Goal: Task Accomplishment & Management: Use online tool/utility

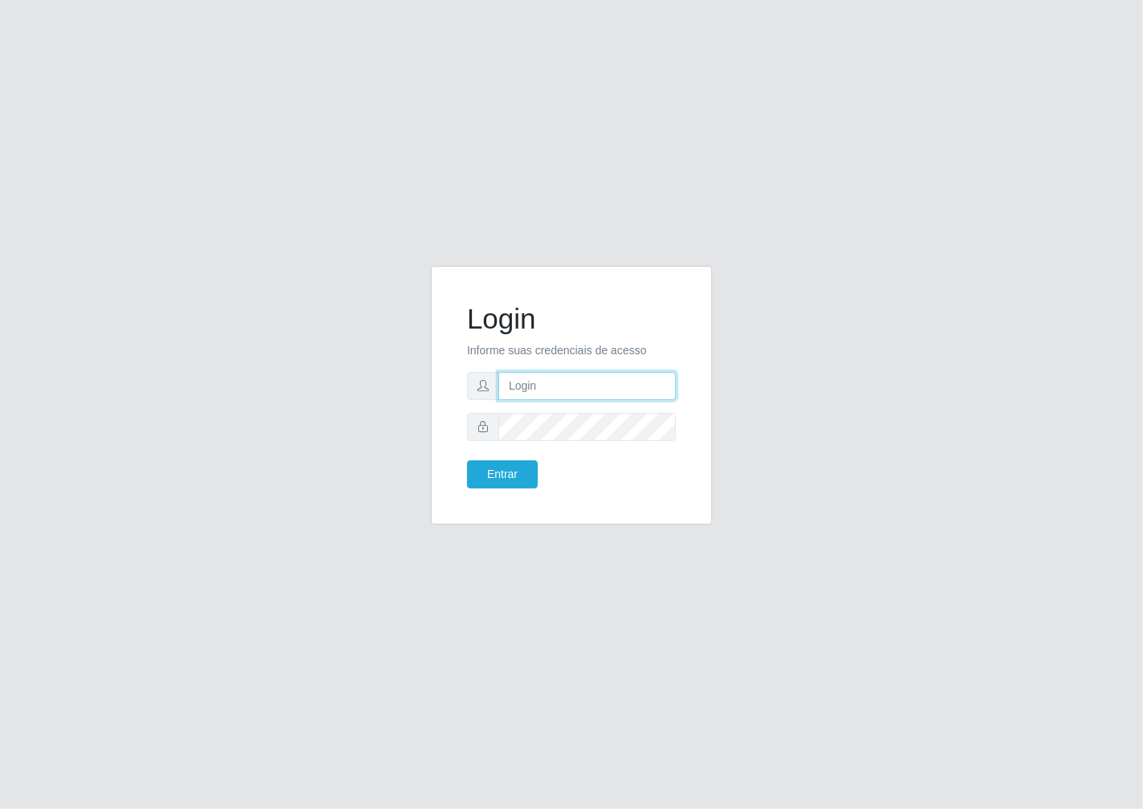
type input "janaina@iwof"
click at [485, 456] on form "Login Informe suas credenciais de acesso janaina@iwof Entrar" at bounding box center [571, 395] width 209 height 186
click at [476, 468] on button "Entrar" at bounding box center [502, 474] width 71 height 28
click at [509, 479] on button "Entrar" at bounding box center [502, 474] width 71 height 28
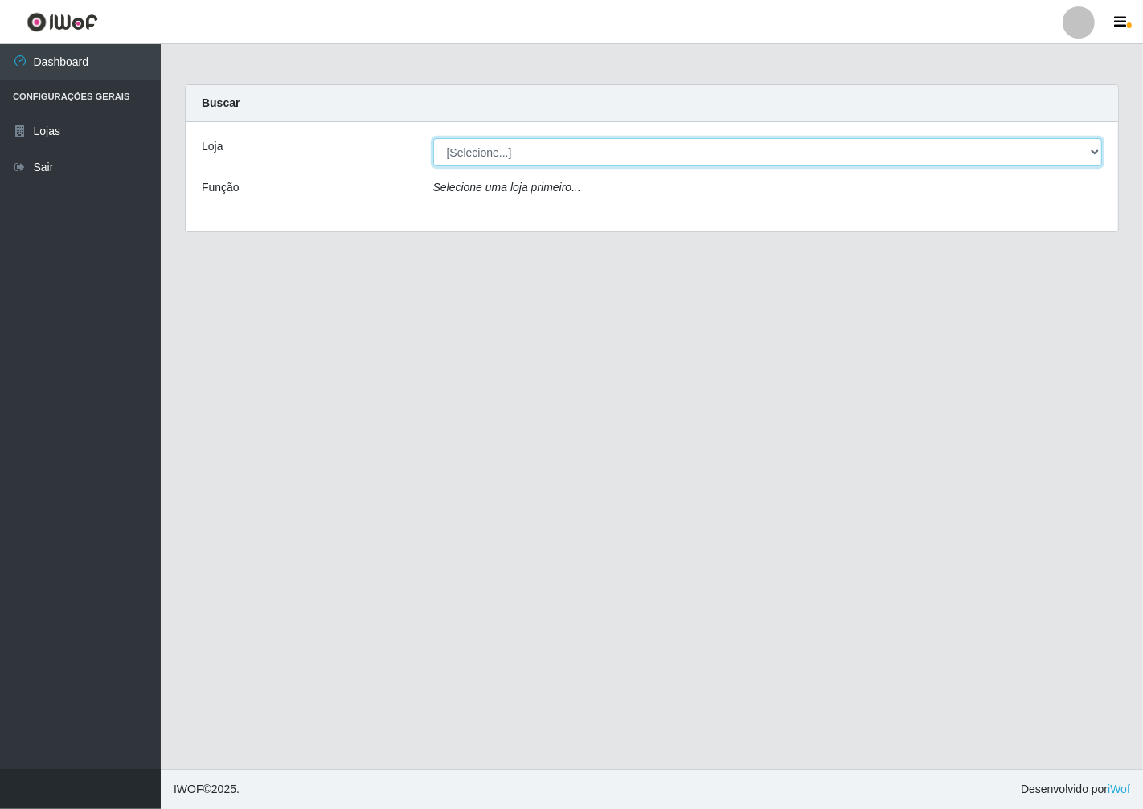
click at [1094, 158] on select "[Selecione...] Minimercado Filezão" at bounding box center [767, 152] width 669 height 28
select select "204"
click at [433, 138] on select "[Selecione...] Minimercado Filezão" at bounding box center [767, 152] width 669 height 28
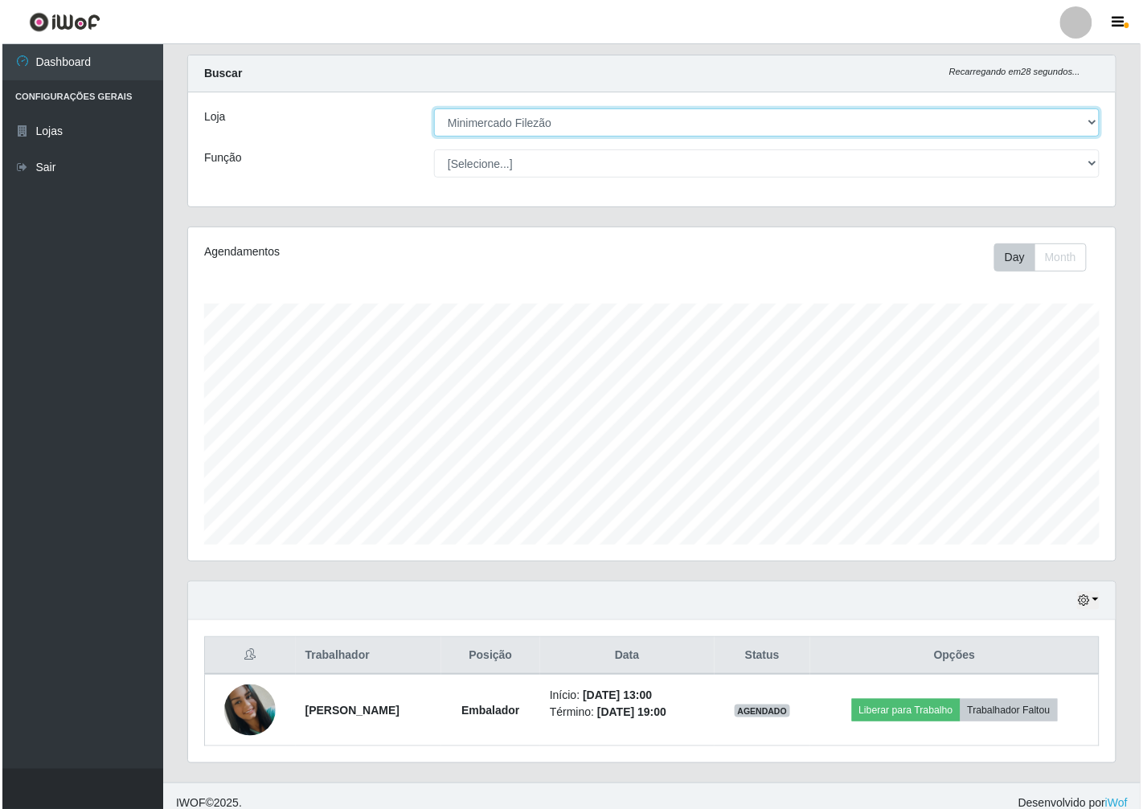
scroll to position [43, 0]
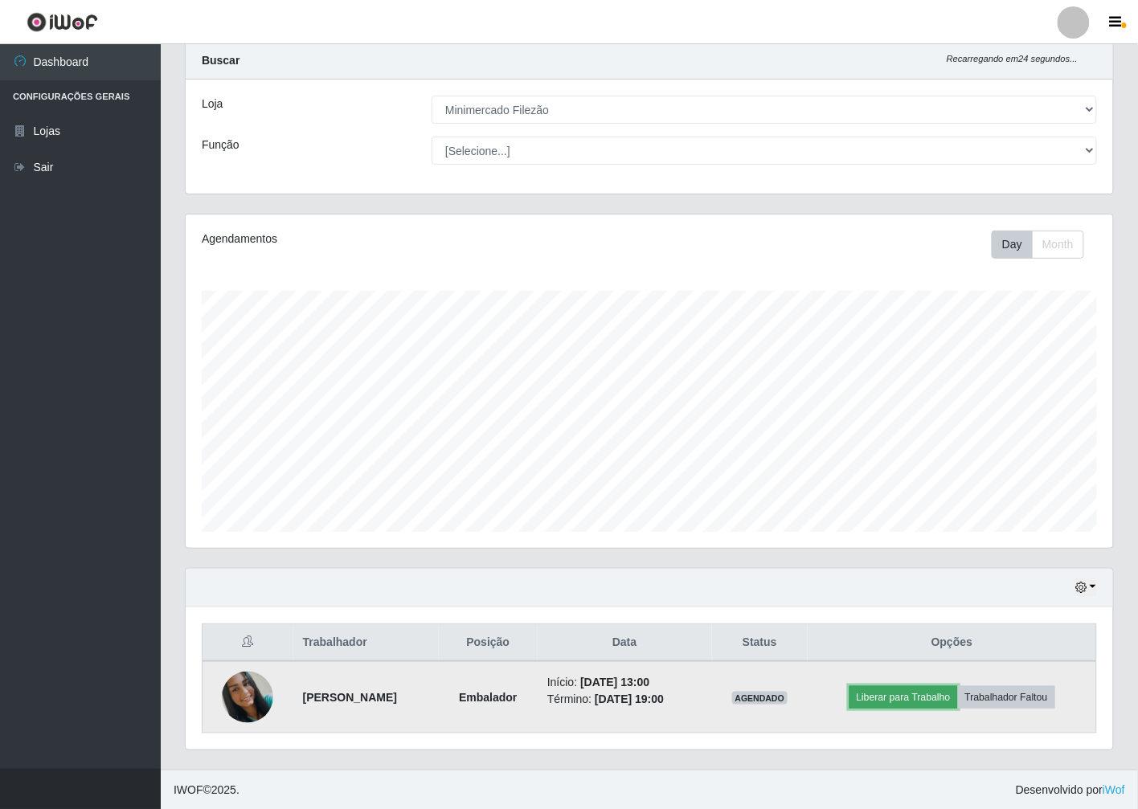
click at [914, 692] on button "Liberar para Trabalho" at bounding box center [903, 697] width 108 height 22
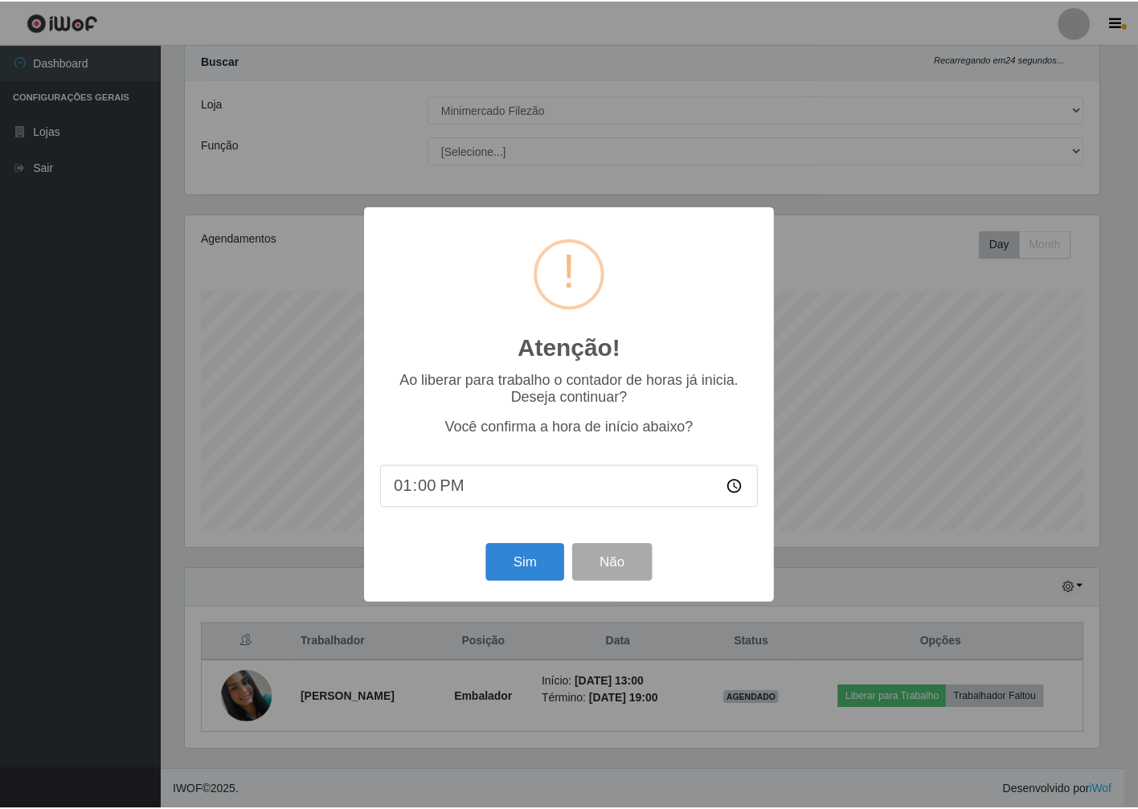
scroll to position [333, 918]
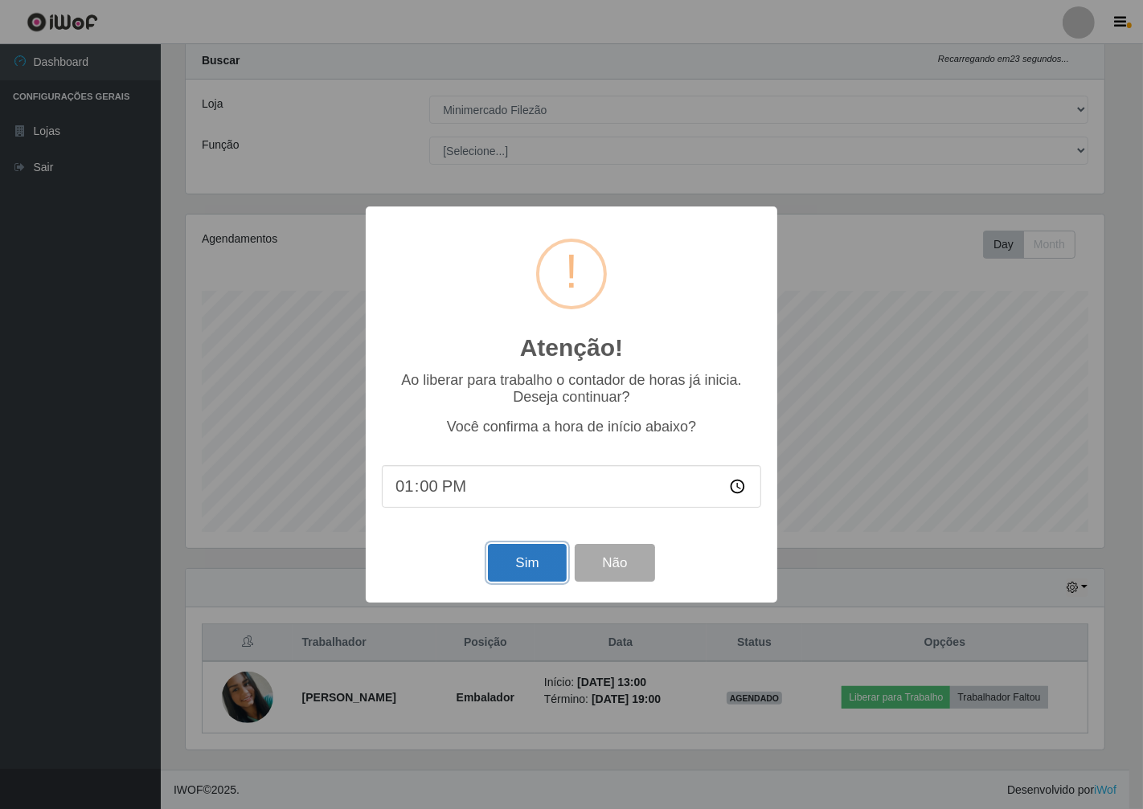
click at [531, 558] on button "Sim" at bounding box center [527, 563] width 78 height 38
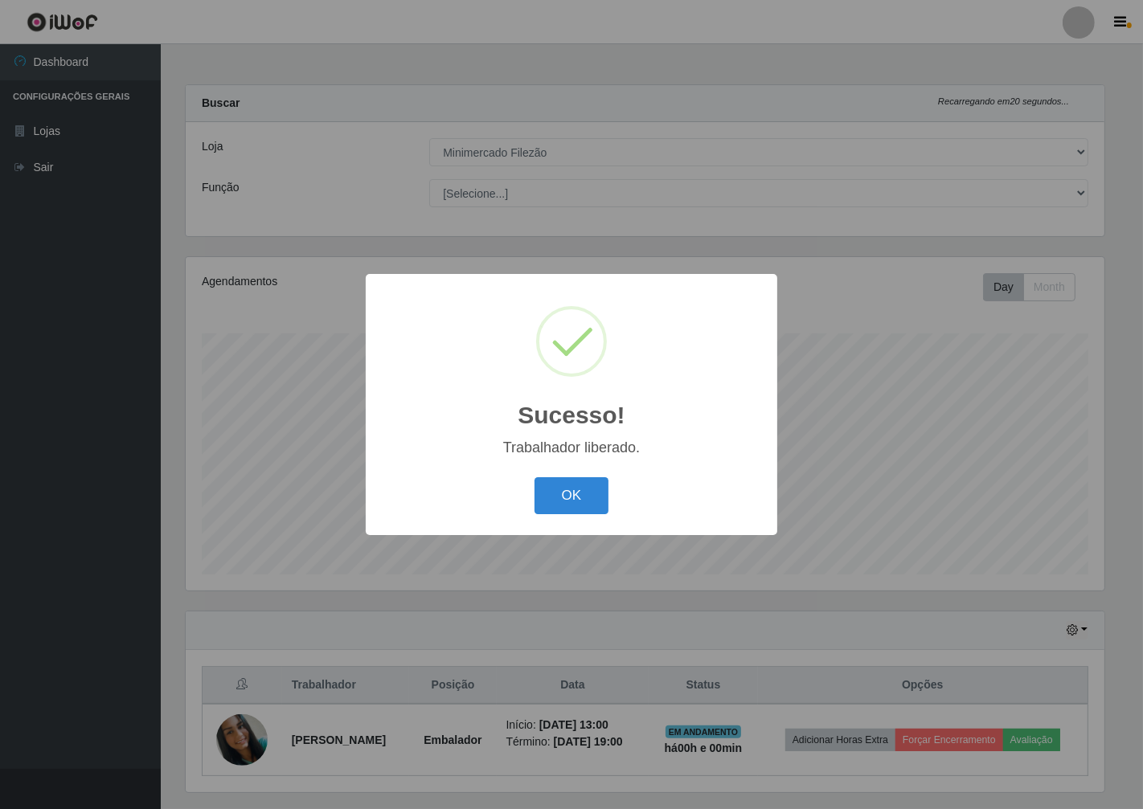
click at [549, 517] on div "OK Cancel" at bounding box center [571, 495] width 379 height 46
click at [577, 501] on button "OK" at bounding box center [571, 496] width 75 height 38
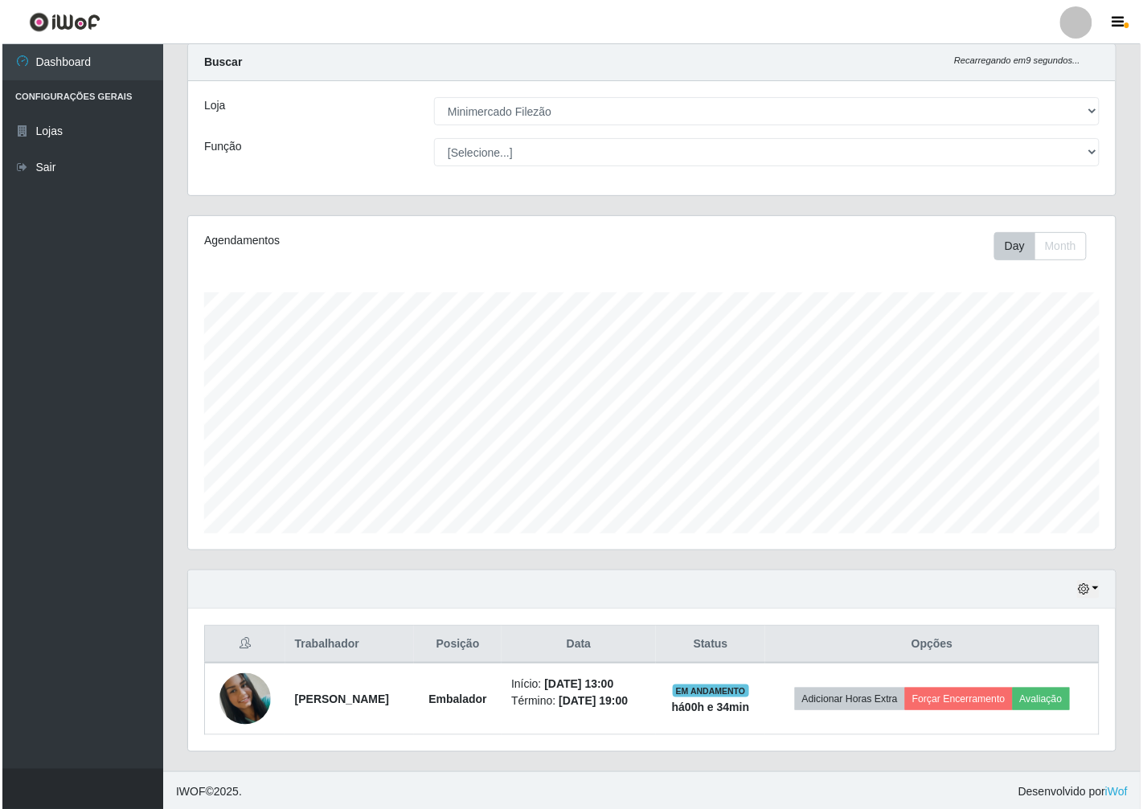
scroll to position [43, 0]
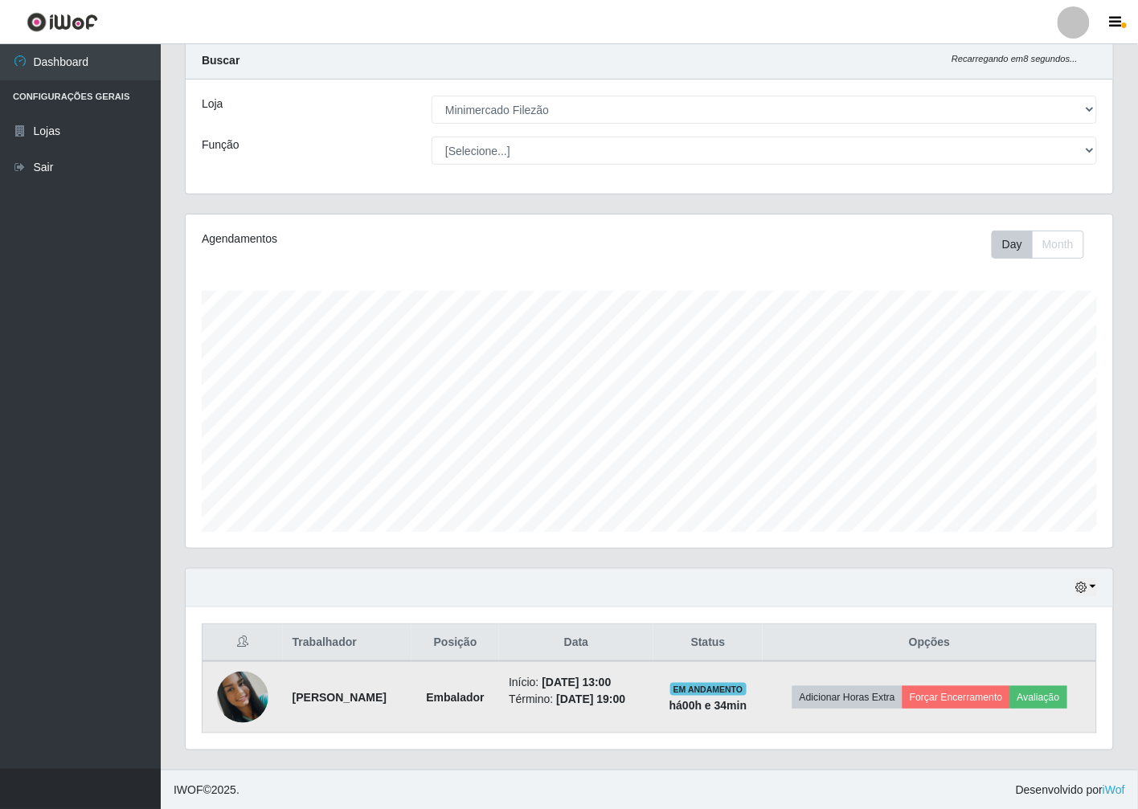
click at [228, 697] on img at bounding box center [242, 697] width 51 height 51
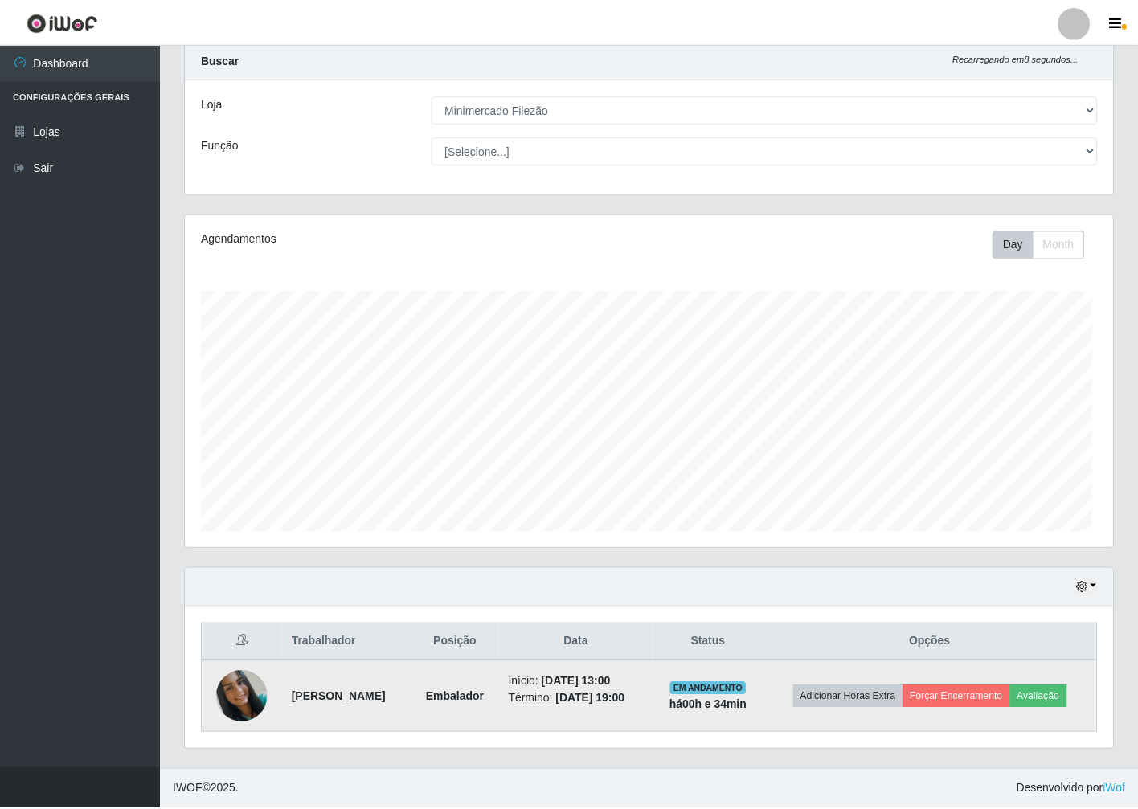
scroll to position [333, 918]
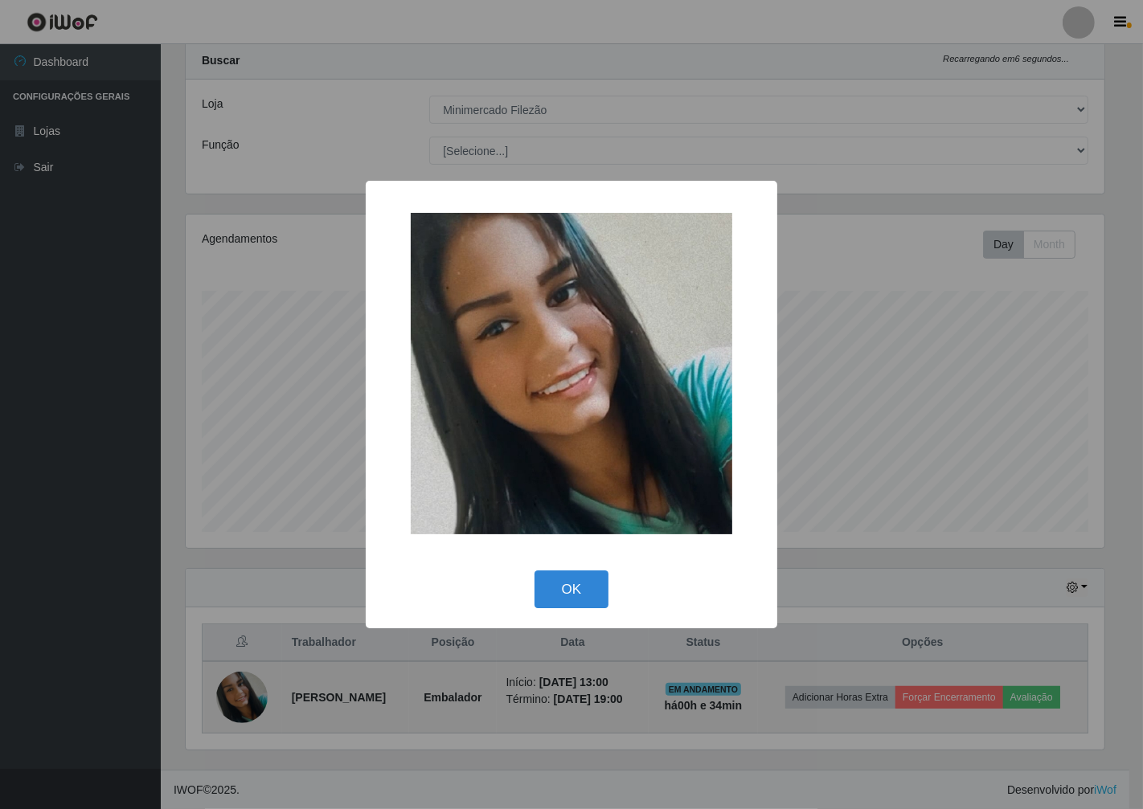
click at [228, 697] on div "× OK Cancel" at bounding box center [571, 404] width 1143 height 809
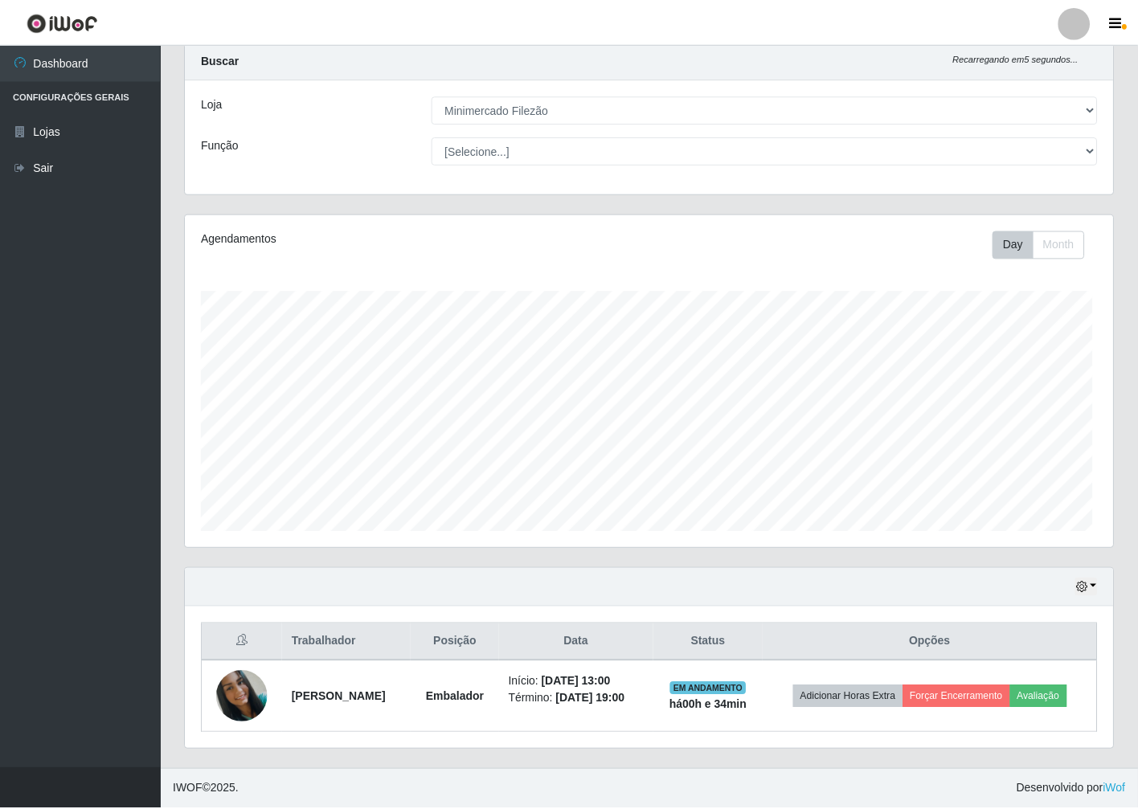
scroll to position [333, 927]
